Goal: Task Accomplishment & Management: Manage account settings

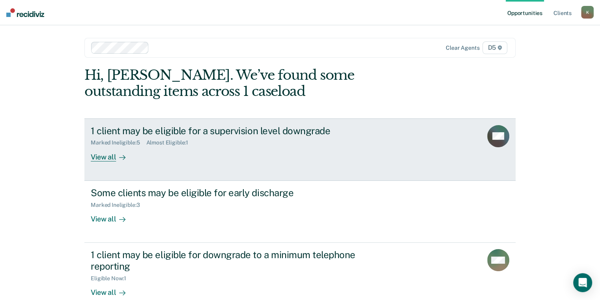
click at [106, 155] on div "View all" at bounding box center [113, 153] width 44 height 15
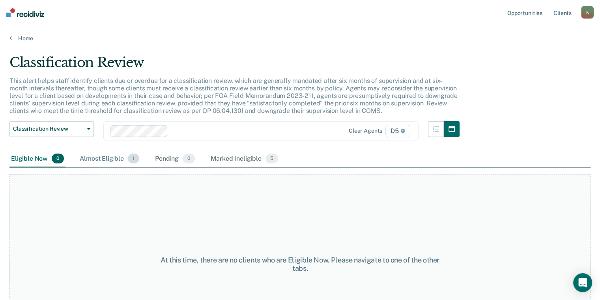
click at [108, 158] on div "Almost Eligible 1" at bounding box center [109, 158] width 63 height 17
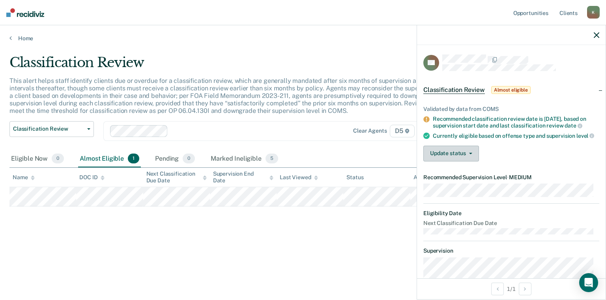
click at [455, 161] on button "Update status" at bounding box center [451, 153] width 56 height 16
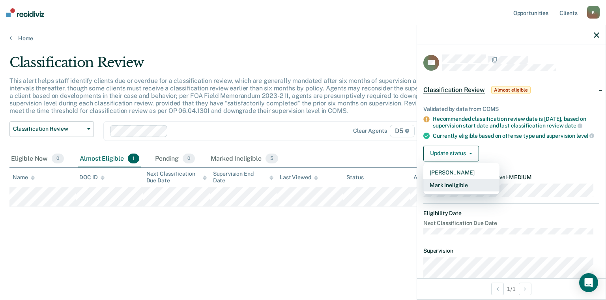
click at [443, 191] on button "Mark Ineligible" at bounding box center [461, 185] width 76 height 13
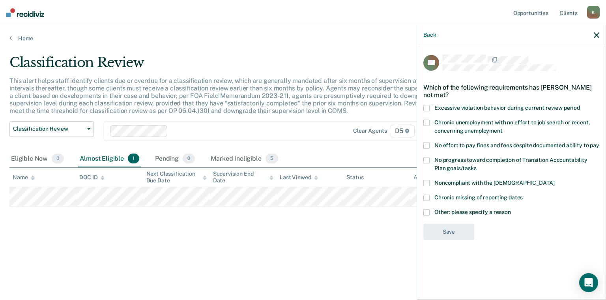
click at [429, 196] on label "Chronic missing of reporting dates" at bounding box center [511, 198] width 176 height 8
click at [522, 194] on input "Chronic missing of reporting dates" at bounding box center [522, 194] width 0 height 0
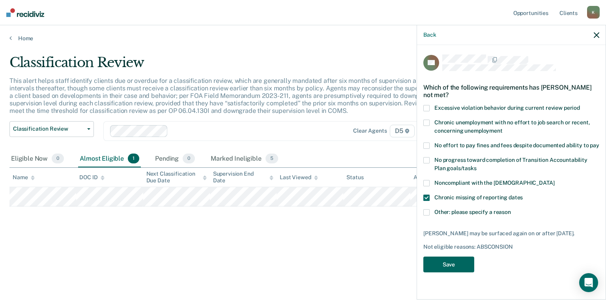
click at [443, 260] on button "Save" at bounding box center [448, 264] width 51 height 16
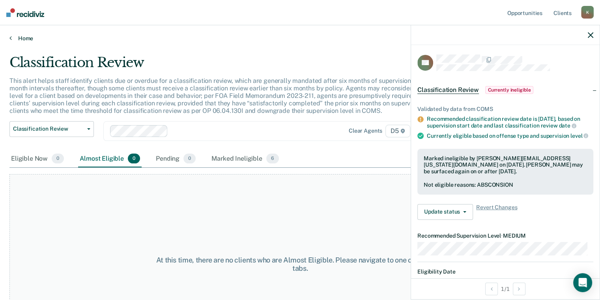
click at [21, 38] on link "Home" at bounding box center [299, 38] width 581 height 7
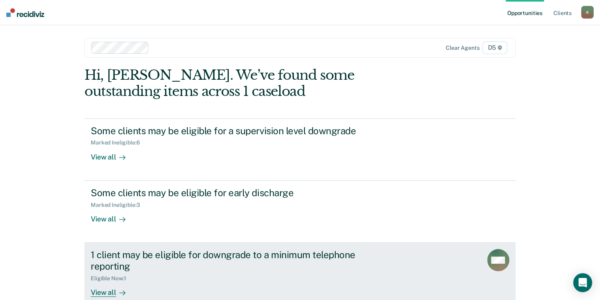
click at [106, 260] on div "1 client may be eligible for downgrade to a minimum telephone reporting" at bounding box center [229, 260] width 277 height 23
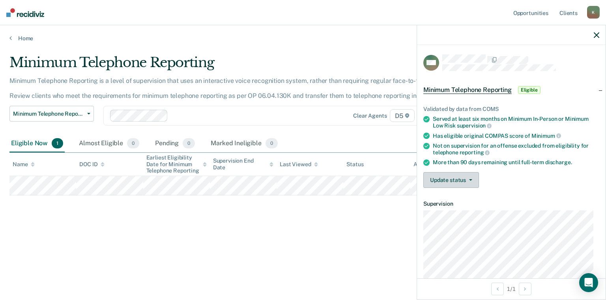
click at [444, 179] on button "Update status" at bounding box center [451, 180] width 56 height 16
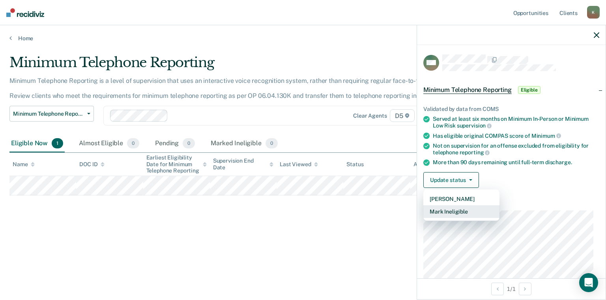
click at [447, 211] on button "Mark Ineligible" at bounding box center [461, 211] width 76 height 13
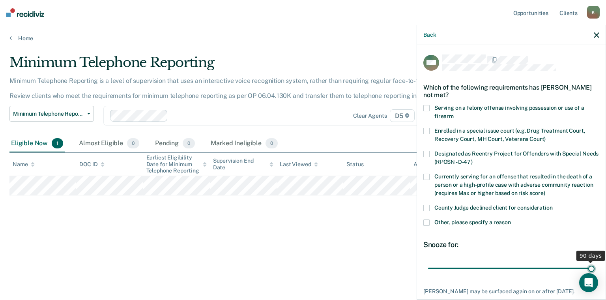
drag, startPoint x: 482, startPoint y: 267, endPoint x: 593, endPoint y: 268, distance: 110.8
type input "90"
click at [593, 268] on input "range" at bounding box center [511, 268] width 166 height 14
click at [426, 223] on span at bounding box center [426, 222] width 6 height 6
click at [511, 219] on input "Other, please specify a reason" at bounding box center [511, 219] width 0 height 0
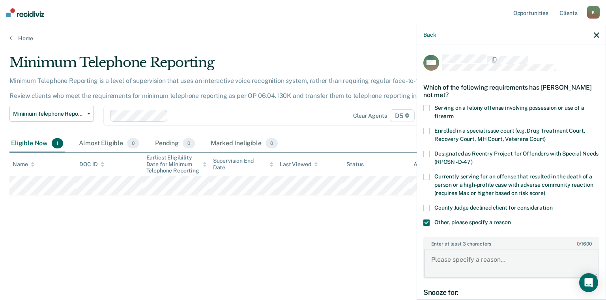
click at [430, 257] on textarea "Enter at least 3 characters 0 / 1600" at bounding box center [511, 262] width 174 height 29
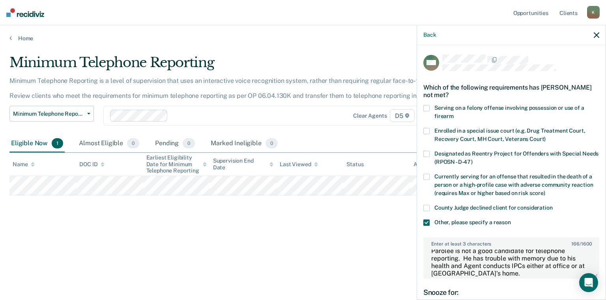
scroll to position [6, 0]
type textarea "Parolee is not a good candidate for telephone reporting. He has trouble with me…"
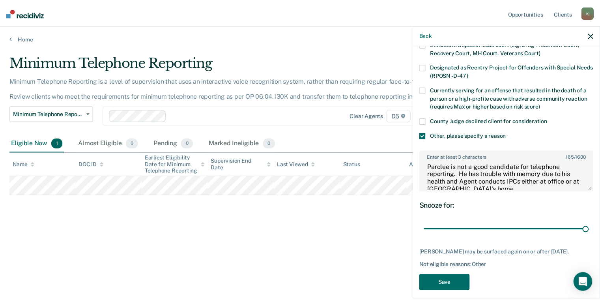
scroll to position [88, 0]
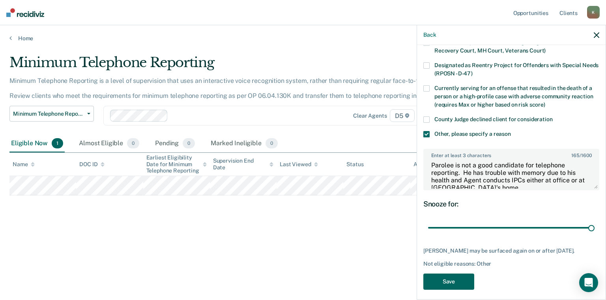
click at [451, 287] on button "Save" at bounding box center [448, 281] width 51 height 16
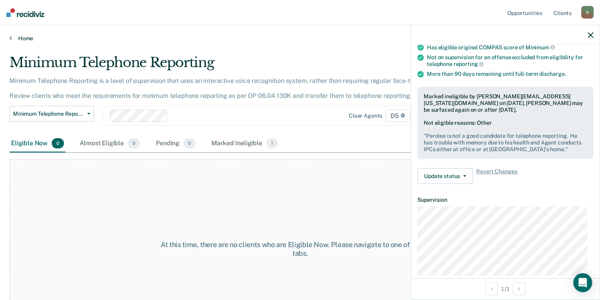
click at [26, 39] on link "Home" at bounding box center [299, 38] width 581 height 7
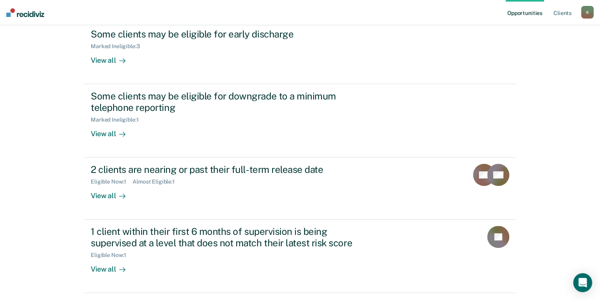
scroll to position [161, 0]
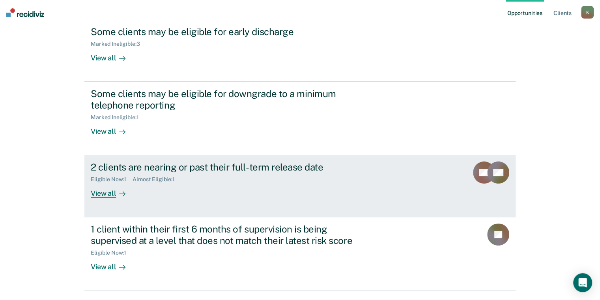
click at [103, 192] on div "View all" at bounding box center [113, 190] width 44 height 15
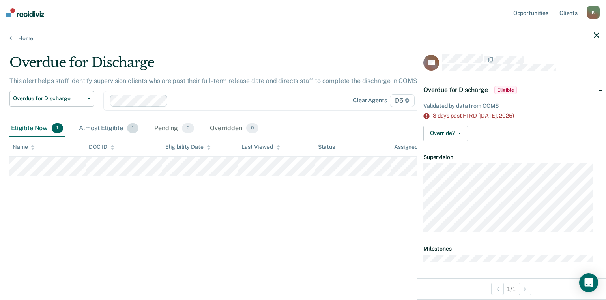
click at [112, 127] on div "Almost Eligible 1" at bounding box center [108, 128] width 63 height 17
click at [27, 38] on link "Home" at bounding box center [302, 38] width 587 height 7
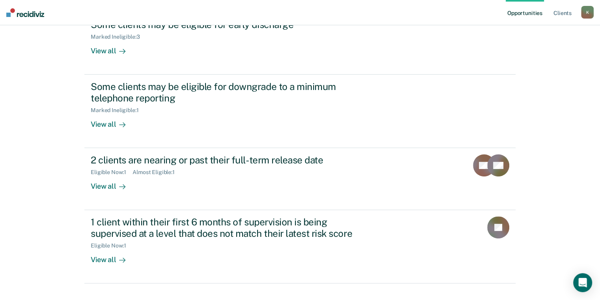
scroll to position [182, 0]
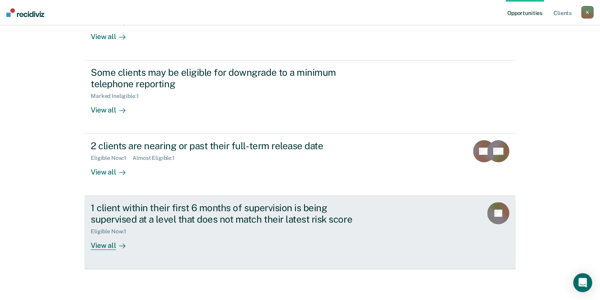
click at [98, 245] on div "View all" at bounding box center [113, 242] width 44 height 15
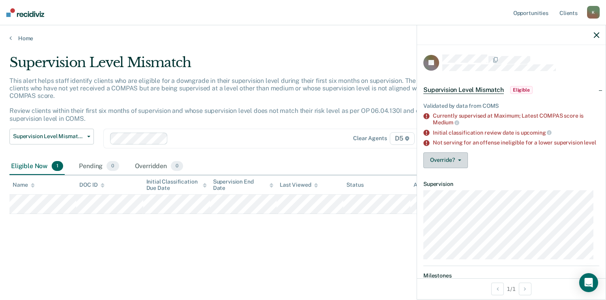
click at [440, 167] on button "Override?" at bounding box center [445, 160] width 45 height 16
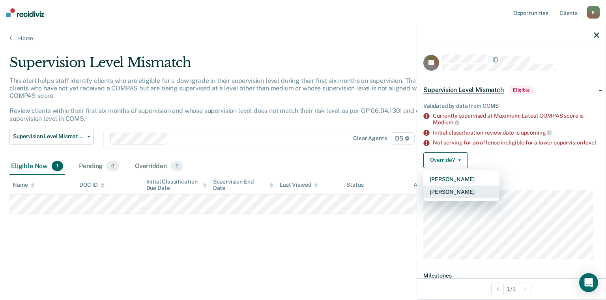
click at [444, 197] on button "[PERSON_NAME]" at bounding box center [461, 191] width 76 height 13
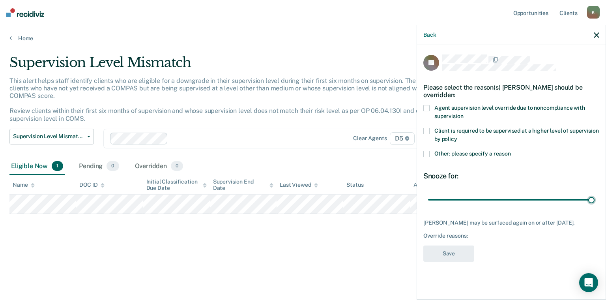
drag, startPoint x: 482, startPoint y: 198, endPoint x: 602, endPoint y: 206, distance: 120.9
type input "90"
click at [594, 206] on input "range" at bounding box center [511, 200] width 166 height 14
click at [427, 151] on span at bounding box center [426, 154] width 6 height 6
click at [511, 151] on input "Other: please specify a reason" at bounding box center [511, 151] width 0 height 0
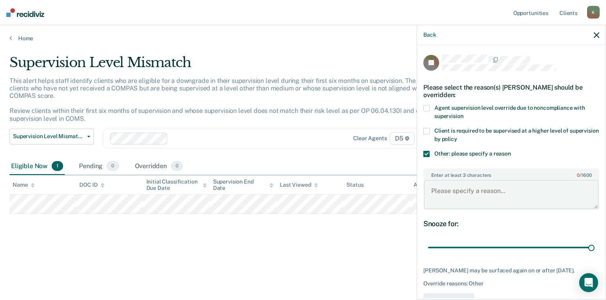
click at [434, 194] on textarea "Enter at least 3 characters 0 / 1600" at bounding box center [511, 194] width 174 height 29
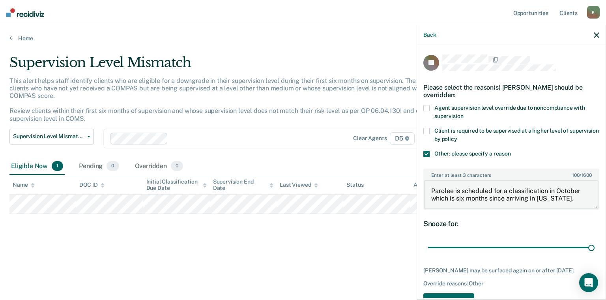
click at [529, 198] on textarea "Parolee is scheduled for a classification in October which is six months since …" at bounding box center [511, 194] width 174 height 29
type textarea "Parolee is scheduled for a classification in October which is six months since …"
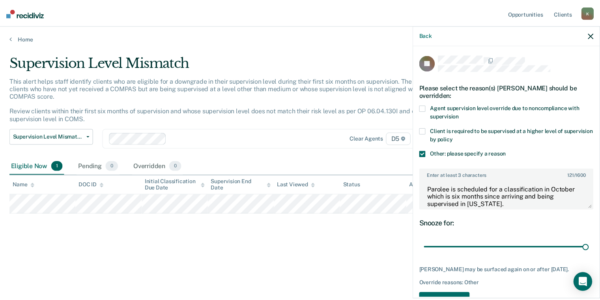
scroll to position [30, 0]
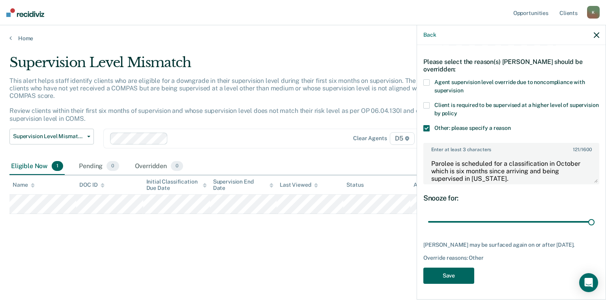
click at [455, 278] on button "Save" at bounding box center [448, 275] width 51 height 16
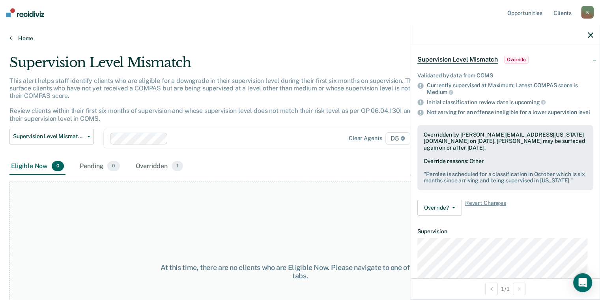
click at [24, 39] on link "Home" at bounding box center [299, 38] width 581 height 7
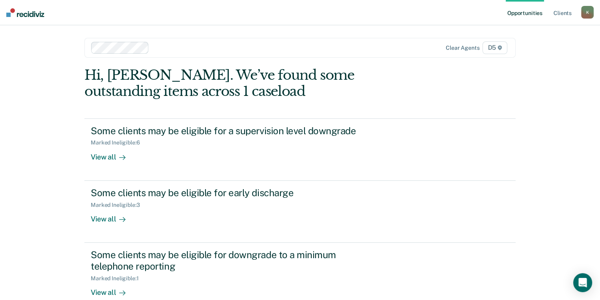
click at [584, 13] on div "K" at bounding box center [587, 12] width 13 height 13
click at [536, 51] on link "Log Out" at bounding box center [555, 51] width 63 height 7
